Goal: Check status: Check status

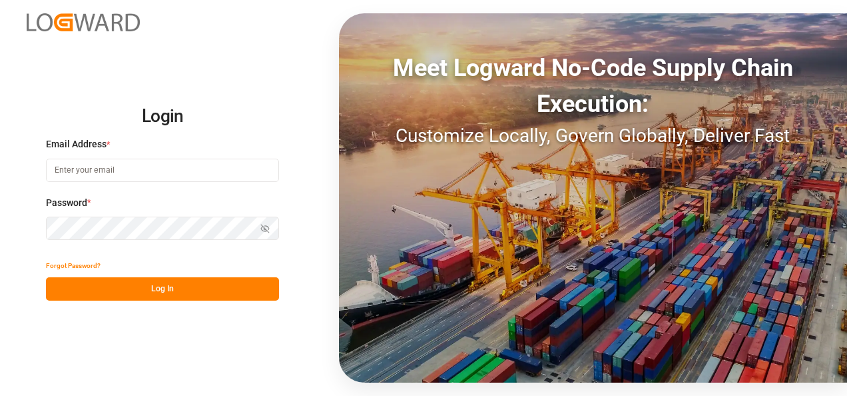
type input "[EMAIL_ADDRESS][DOMAIN_NAME]"
click at [180, 286] on button "Log In" at bounding box center [162, 288] width 233 height 23
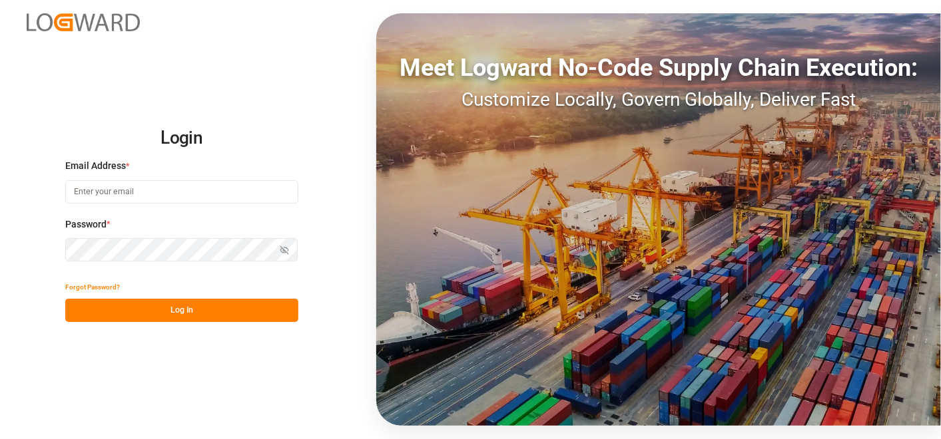
type input "[EMAIL_ADDRESS][DOMAIN_NAME]"
click at [246, 306] on button "Log In" at bounding box center [181, 310] width 233 height 23
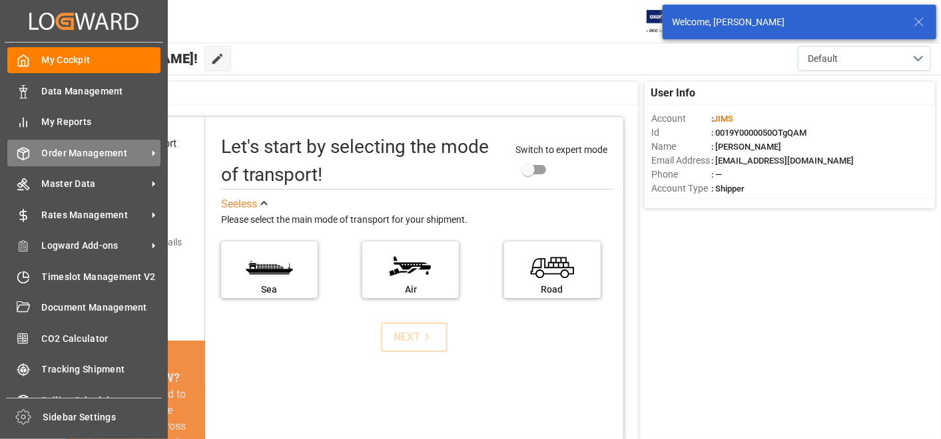
click at [42, 148] on span "Order Management" at bounding box center [94, 153] width 105 height 14
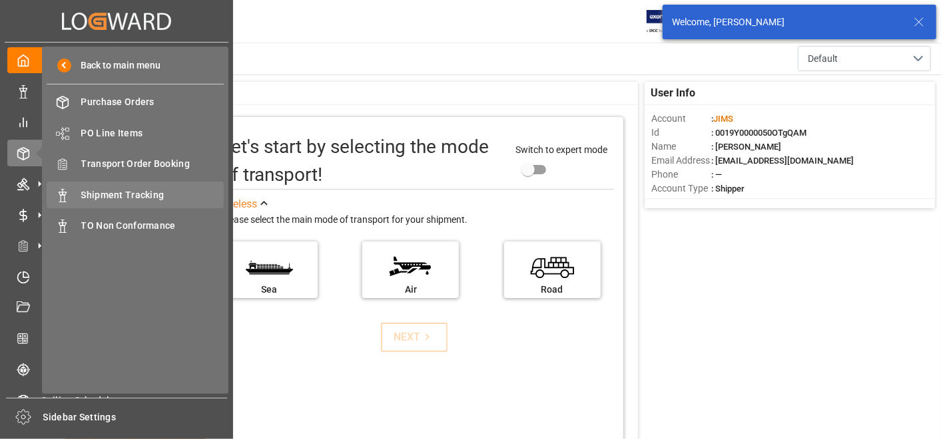
click at [93, 186] on div "Shipment Tracking Shipment Tracking" at bounding box center [135, 195] width 177 height 26
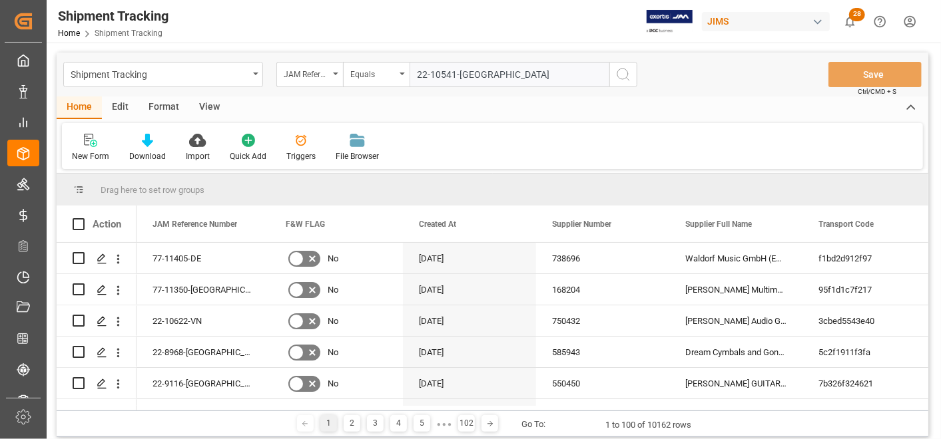
type input "22-10541-[GEOGRAPHIC_DATA]"
click at [631, 75] on button "search button" at bounding box center [623, 74] width 28 height 25
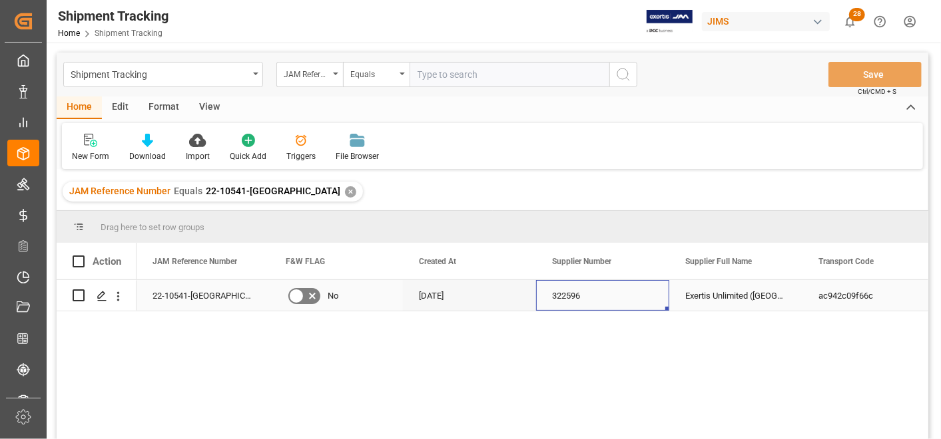
click at [645, 300] on div "322596" at bounding box center [602, 295] width 133 height 31
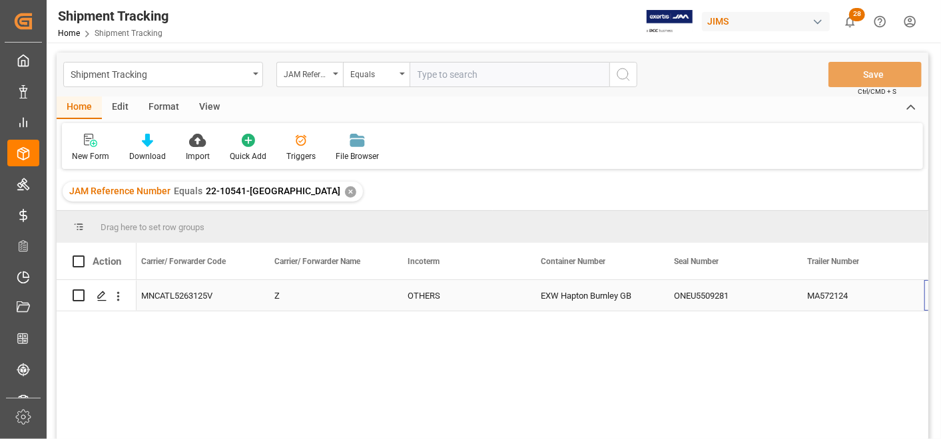
scroll to position [0, 2542]
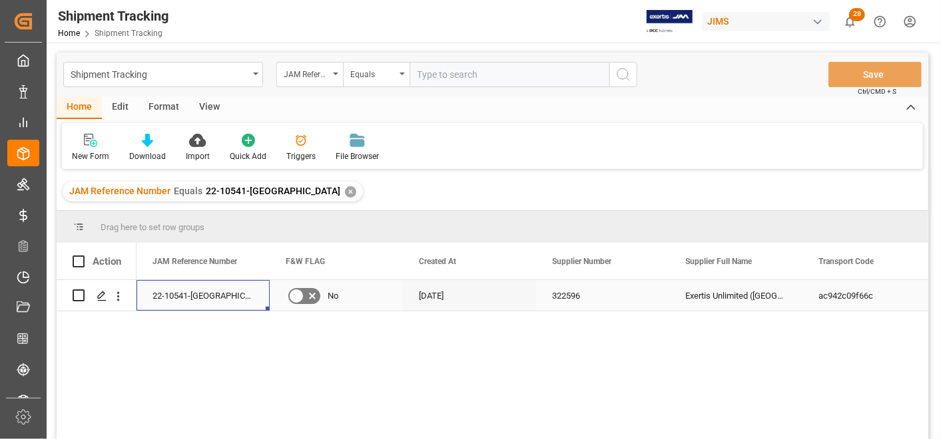
click at [142, 302] on div "22-10541-[GEOGRAPHIC_DATA]" at bounding box center [203, 295] width 133 height 31
click at [667, 305] on div "322596" at bounding box center [602, 295] width 133 height 31
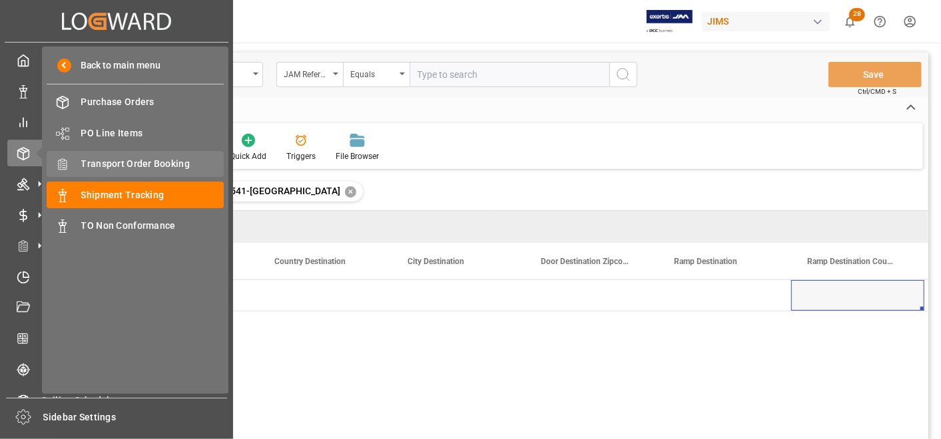
click at [96, 164] on span "Transport Order Booking" at bounding box center [152, 164] width 143 height 14
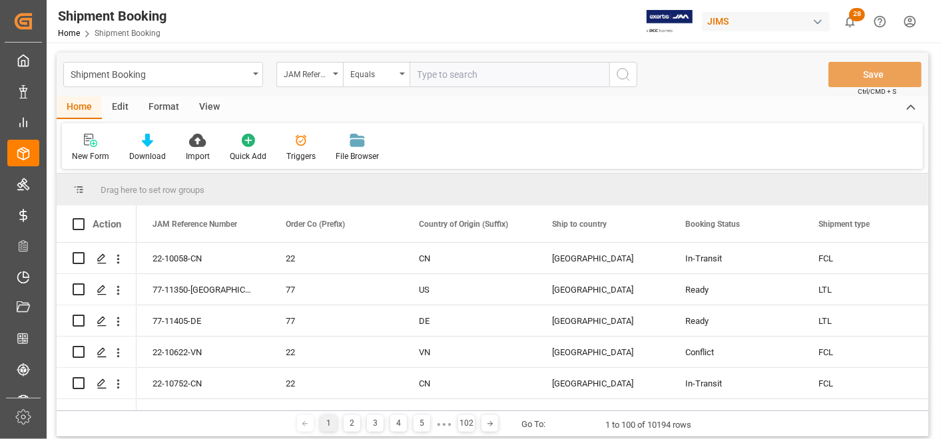
click at [555, 78] on input "text" at bounding box center [510, 74] width 200 height 25
paste input "22-10541-[GEOGRAPHIC_DATA]"
type input "22-10541-[GEOGRAPHIC_DATA]"
click at [630, 87] on button "search button" at bounding box center [623, 74] width 28 height 25
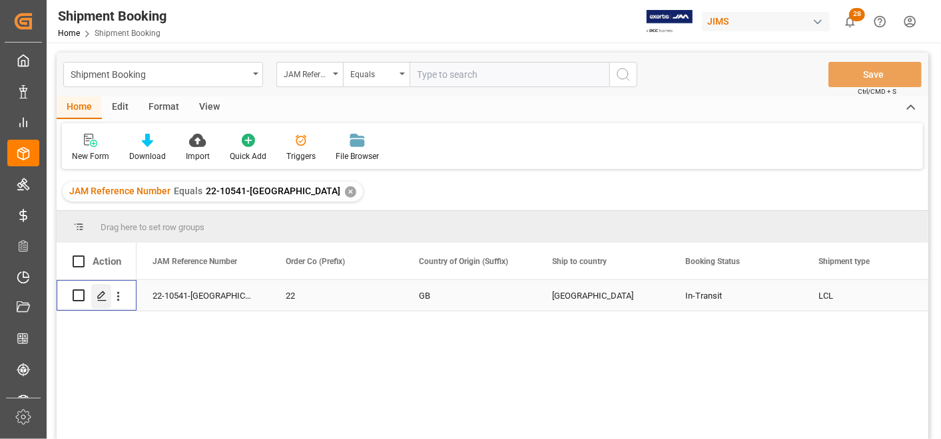
click at [101, 300] on icon "Press SPACE to select this row." at bounding box center [102, 296] width 11 height 11
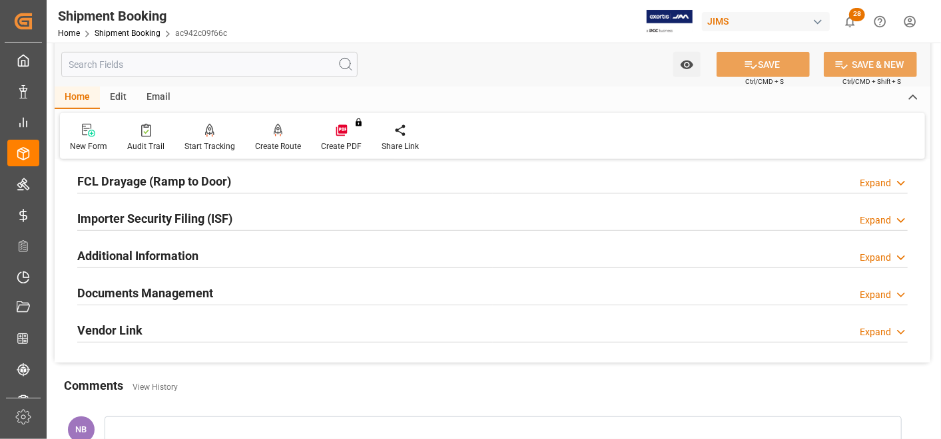
click at [154, 300] on div "Documents Management" at bounding box center [145, 292] width 136 height 25
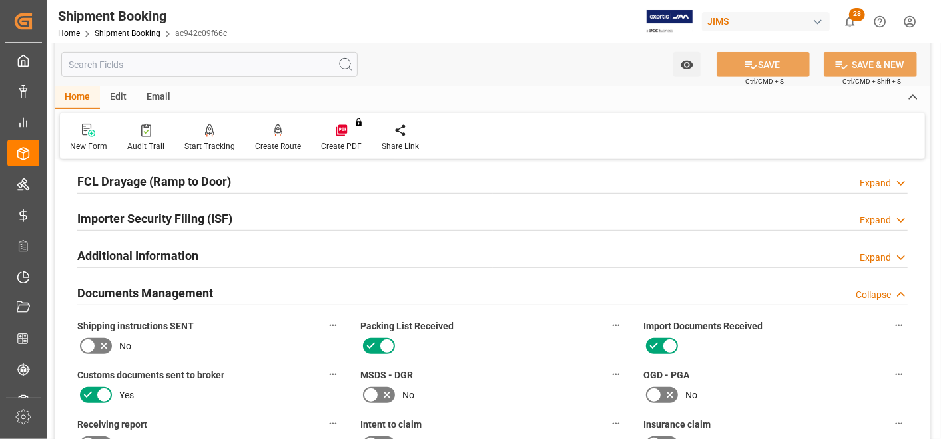
click at [154, 300] on div "Documents Management" at bounding box center [145, 292] width 136 height 25
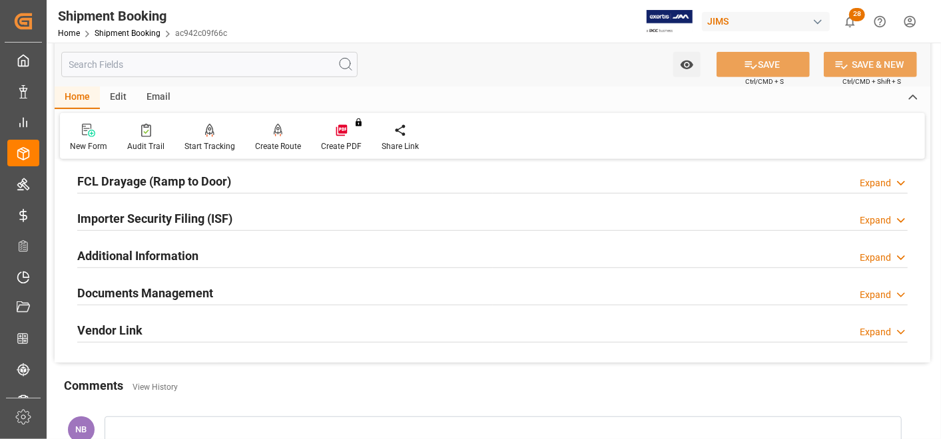
click at [158, 250] on h2 "Additional Information" at bounding box center [137, 256] width 121 height 18
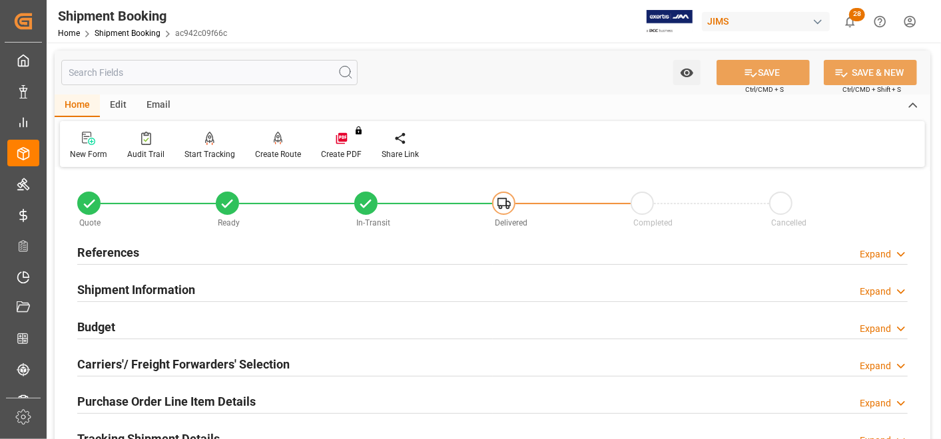
click at [133, 249] on h2 "References" at bounding box center [108, 253] width 62 height 18
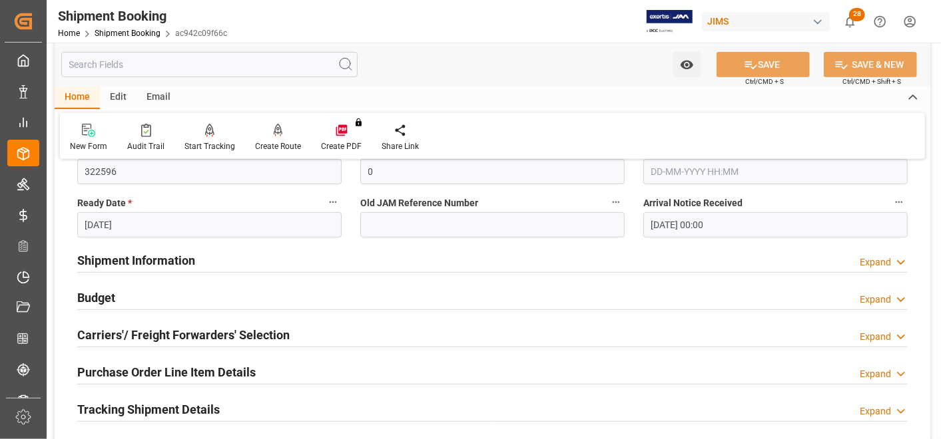
click at [148, 261] on h2 "Shipment Information" at bounding box center [136, 261] width 118 height 18
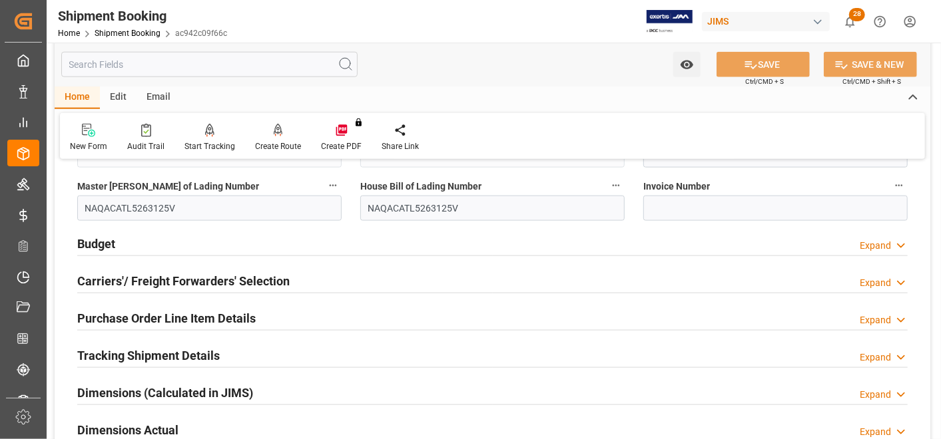
click at [105, 244] on h2 "Budget" at bounding box center [96, 244] width 38 height 18
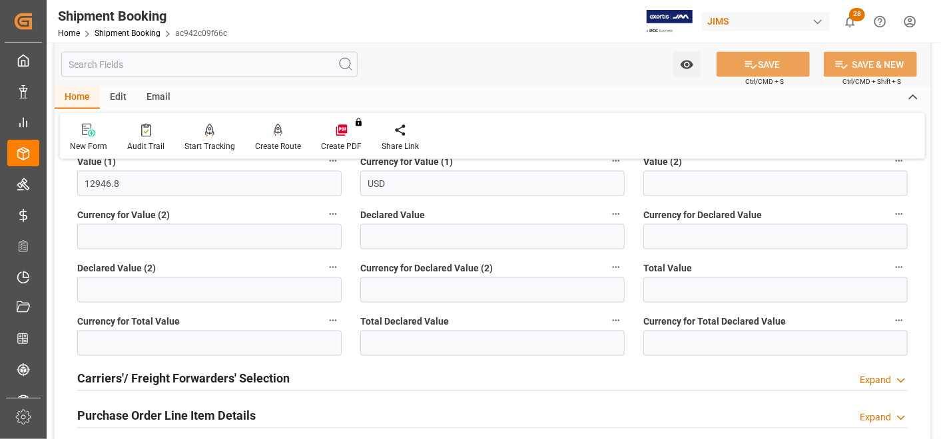
click at [192, 378] on h2 "Carriers'/ Freight Forwarders' Selection" at bounding box center [183, 379] width 212 height 18
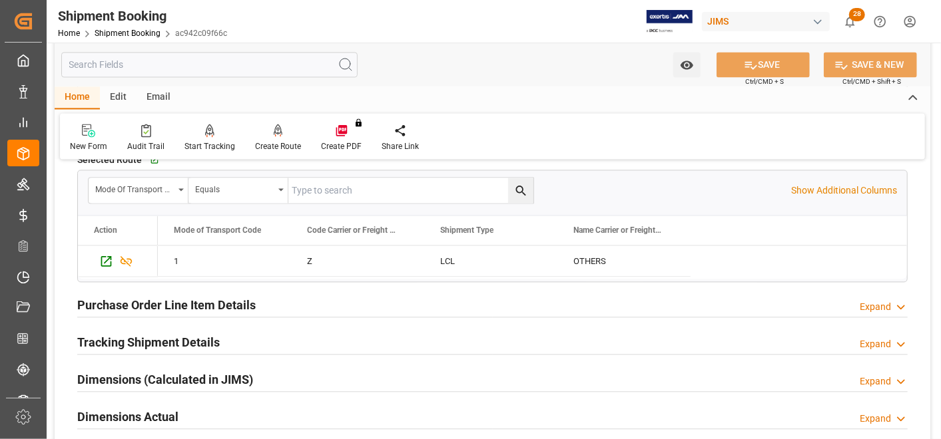
click at [176, 292] on div "Purchase Order Line Item Details" at bounding box center [166, 304] width 178 height 25
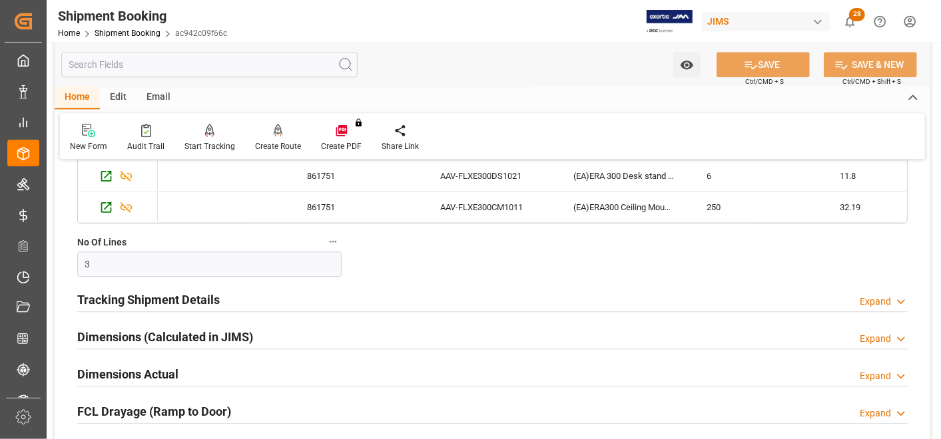
click at [176, 295] on h2 "Tracking Shipment Details" at bounding box center [148, 300] width 142 height 18
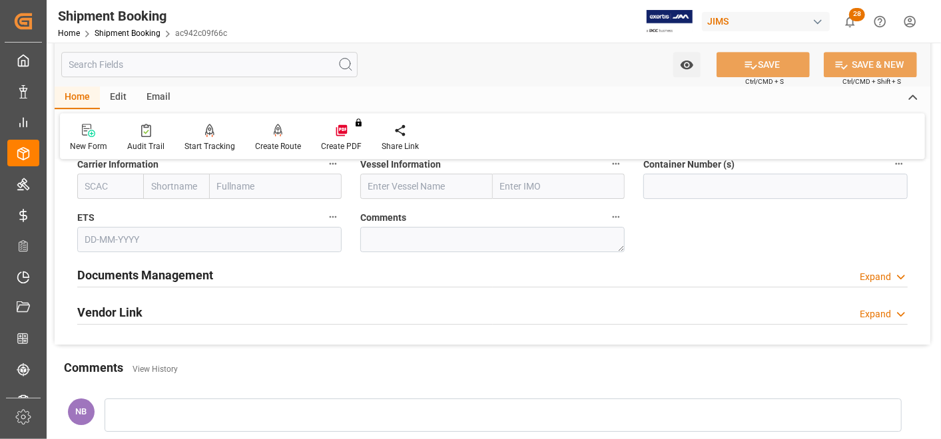
scroll to position [2367, 0]
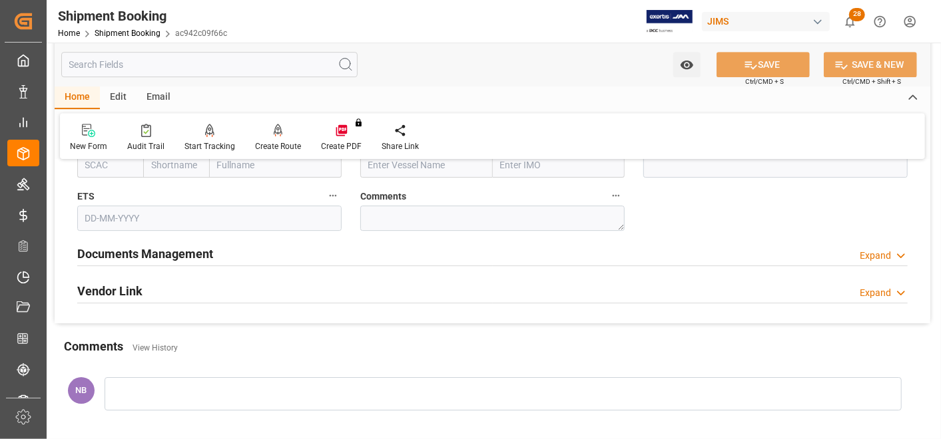
click at [178, 75] on input "text" at bounding box center [209, 64] width 296 height 25
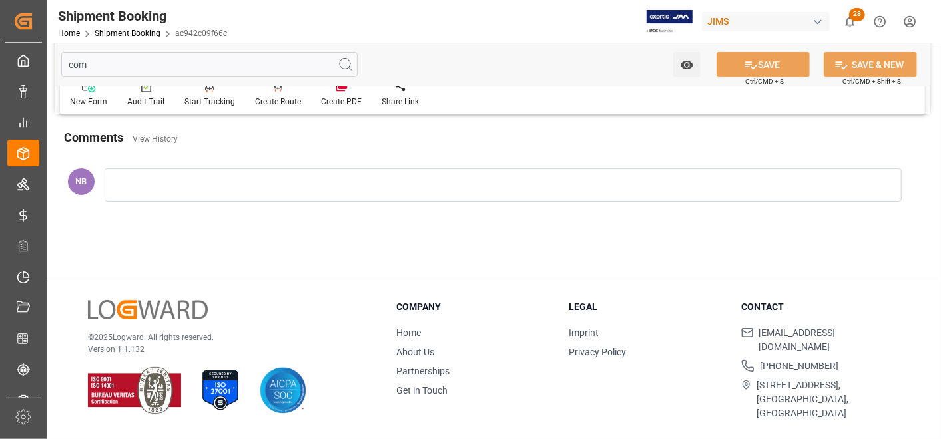
scroll to position [93, 0]
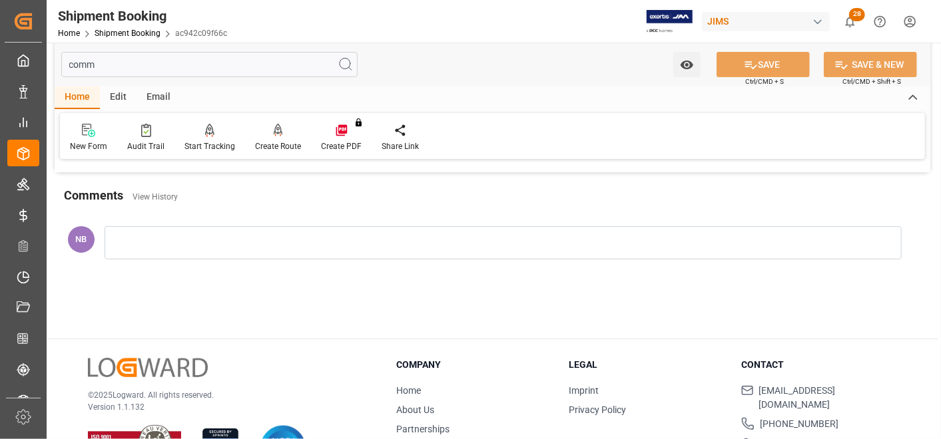
type input "comm"
click at [98, 196] on h2 "Comments" at bounding box center [93, 195] width 59 height 18
click at [174, 198] on link "View History" at bounding box center [155, 196] width 45 height 9
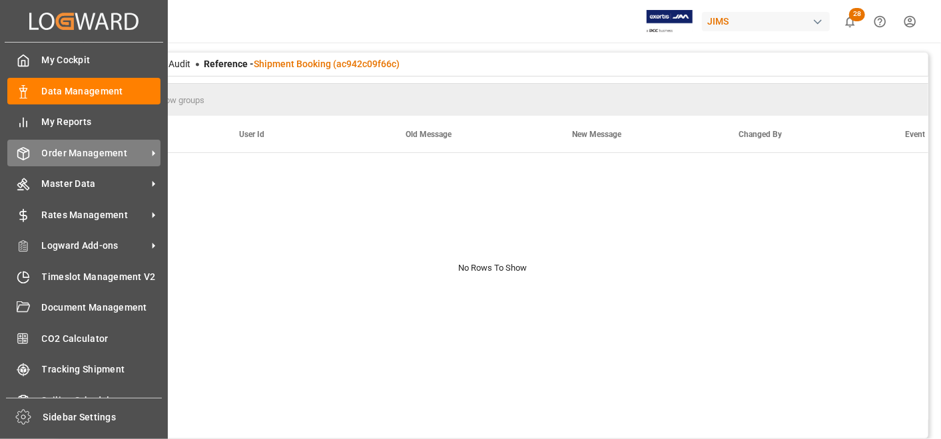
click at [123, 150] on span "Order Management" at bounding box center [94, 153] width 105 height 14
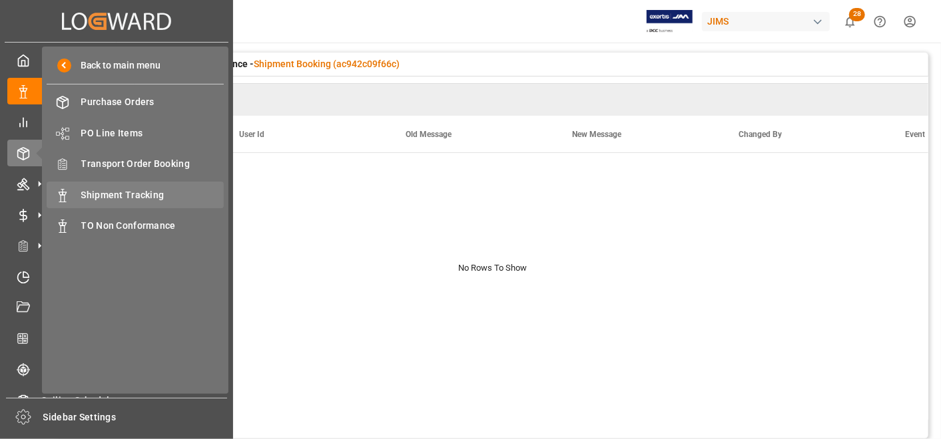
click at [146, 194] on span "Shipment Tracking" at bounding box center [152, 195] width 143 height 14
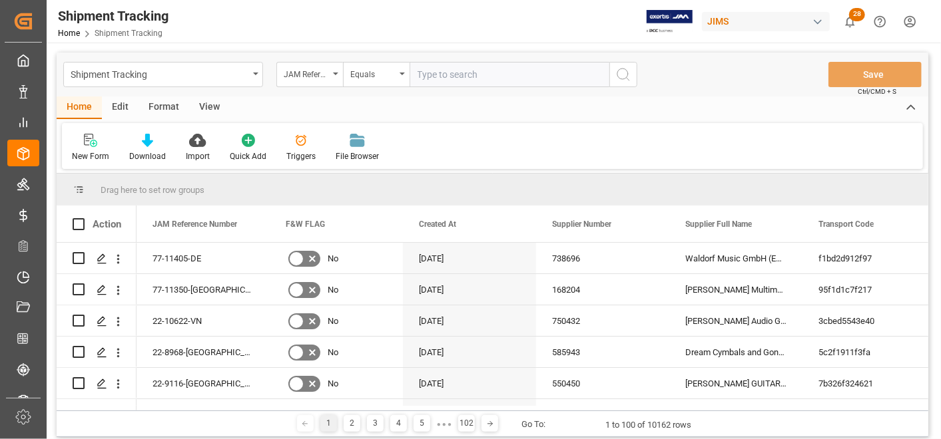
click at [453, 72] on input "text" at bounding box center [510, 74] width 200 height 25
type input "22-10541-[GEOGRAPHIC_DATA]"
click at [630, 78] on icon "search button" at bounding box center [623, 75] width 16 height 16
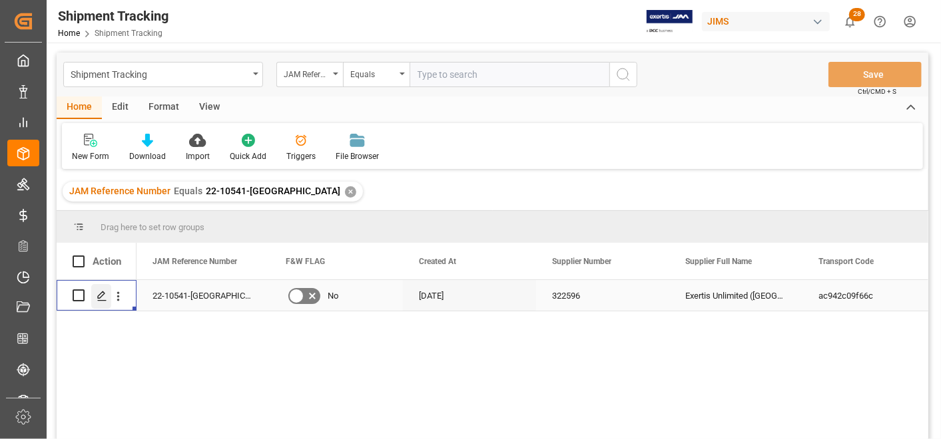
click at [105, 296] on icon "Press SPACE to select this row." at bounding box center [102, 296] width 11 height 11
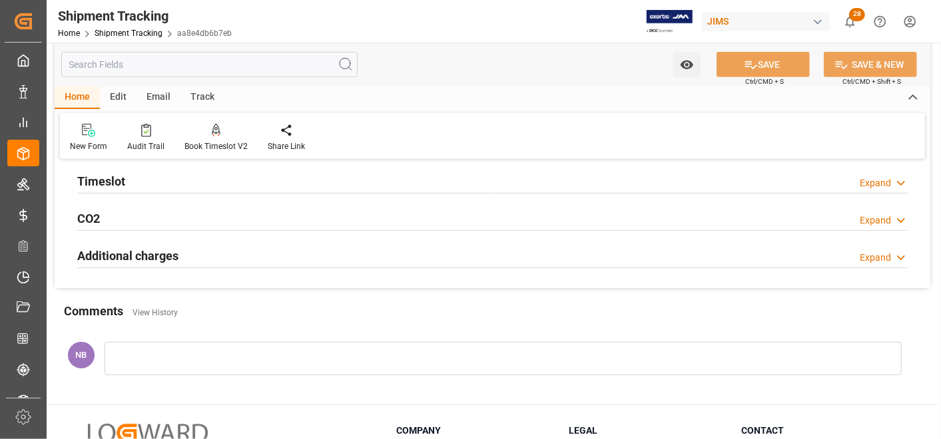
scroll to position [370, 0]
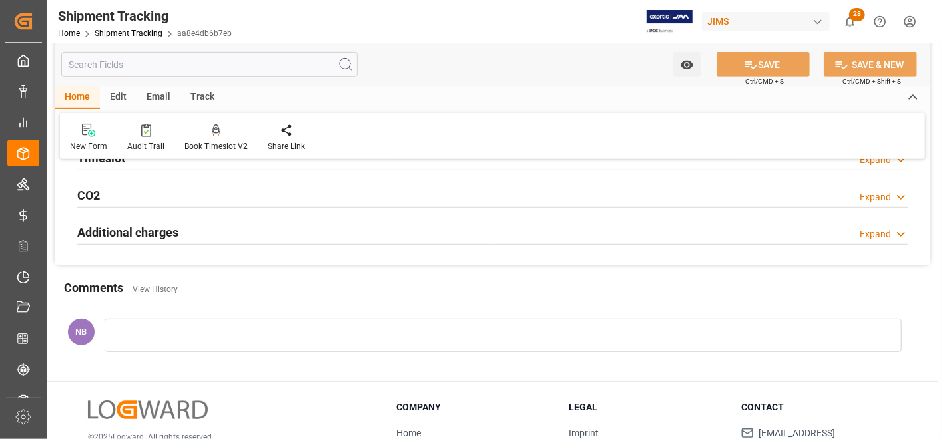
click at [145, 232] on h2 "Additional charges" at bounding box center [127, 233] width 101 height 18
